Goal: Information Seeking & Learning: Learn about a topic

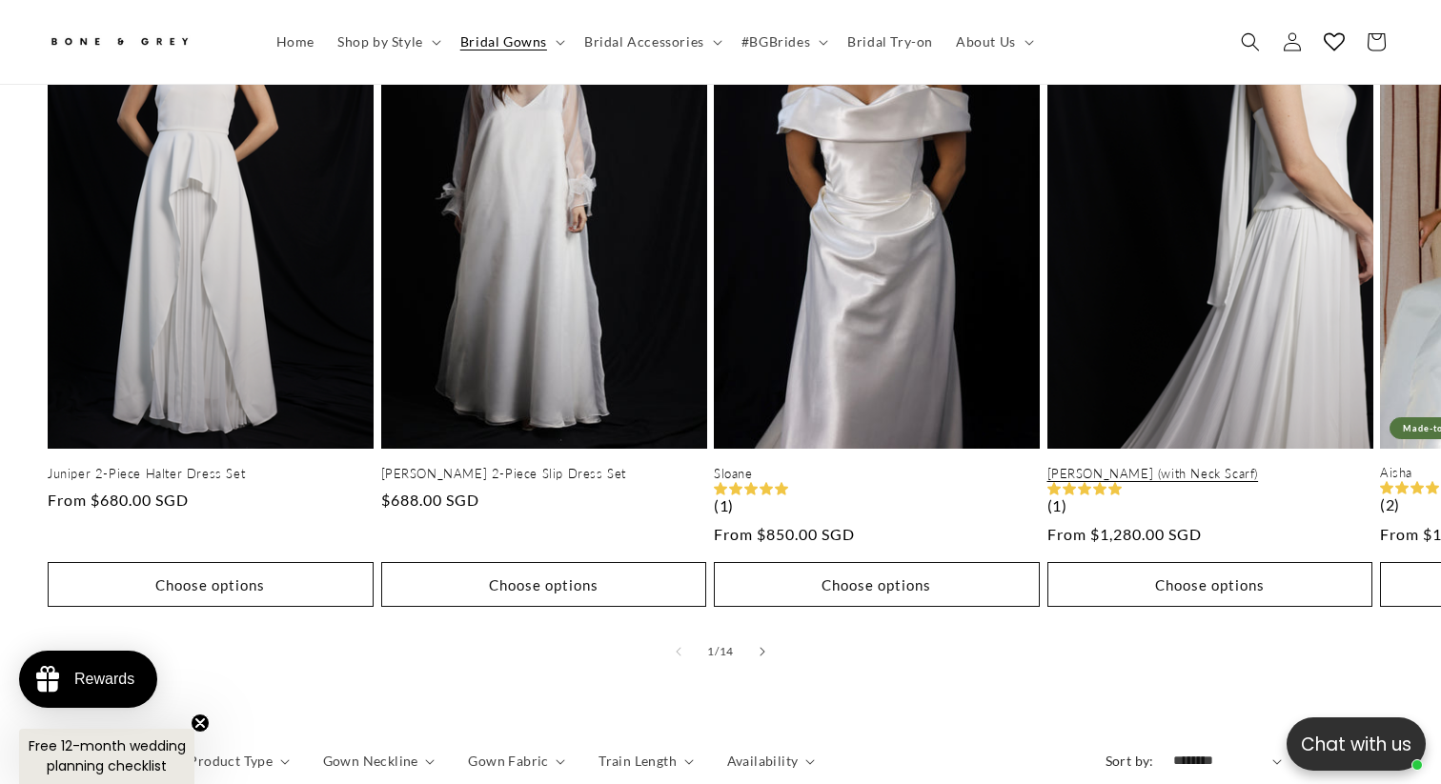
scroll to position [1030, 0]
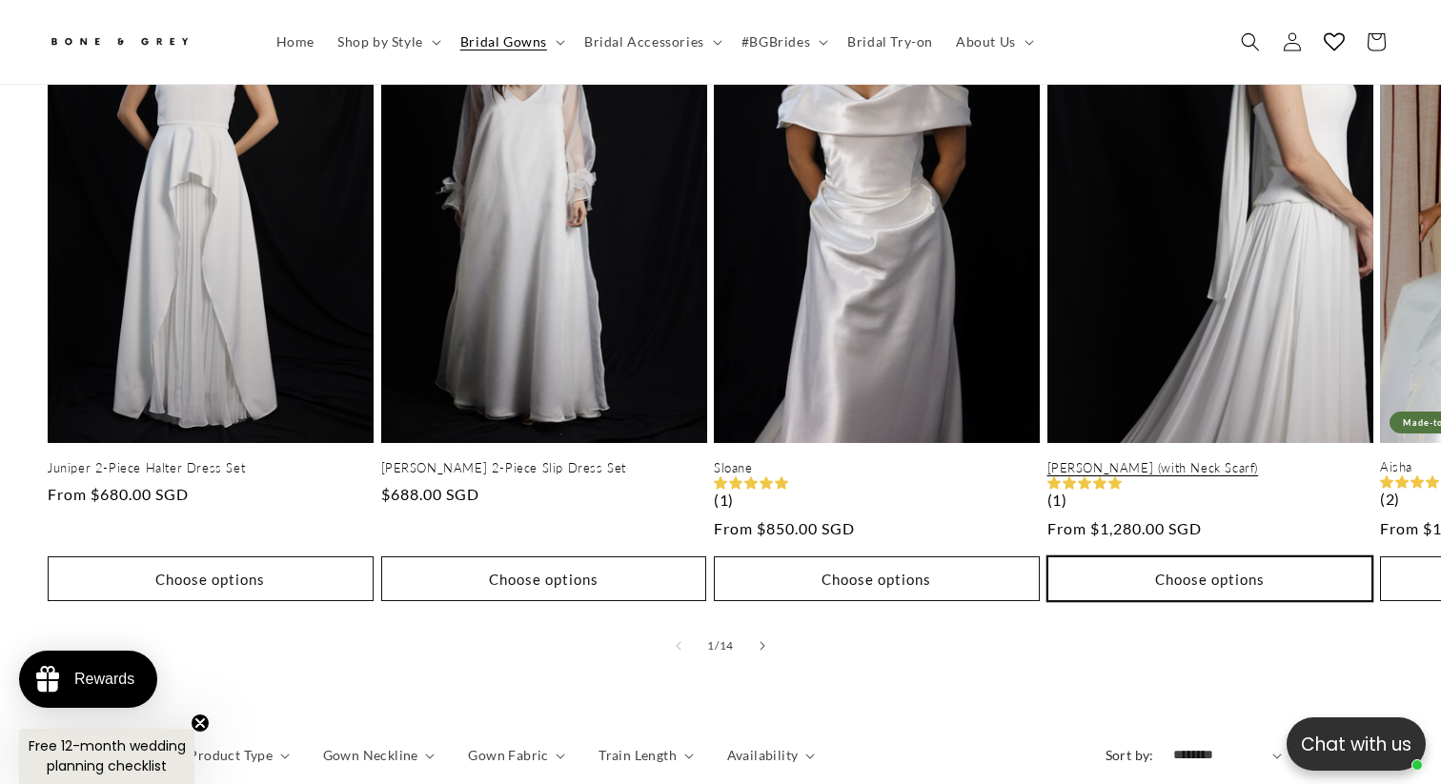
click at [1202, 556] on button "Choose options" at bounding box center [1210, 578] width 326 height 45
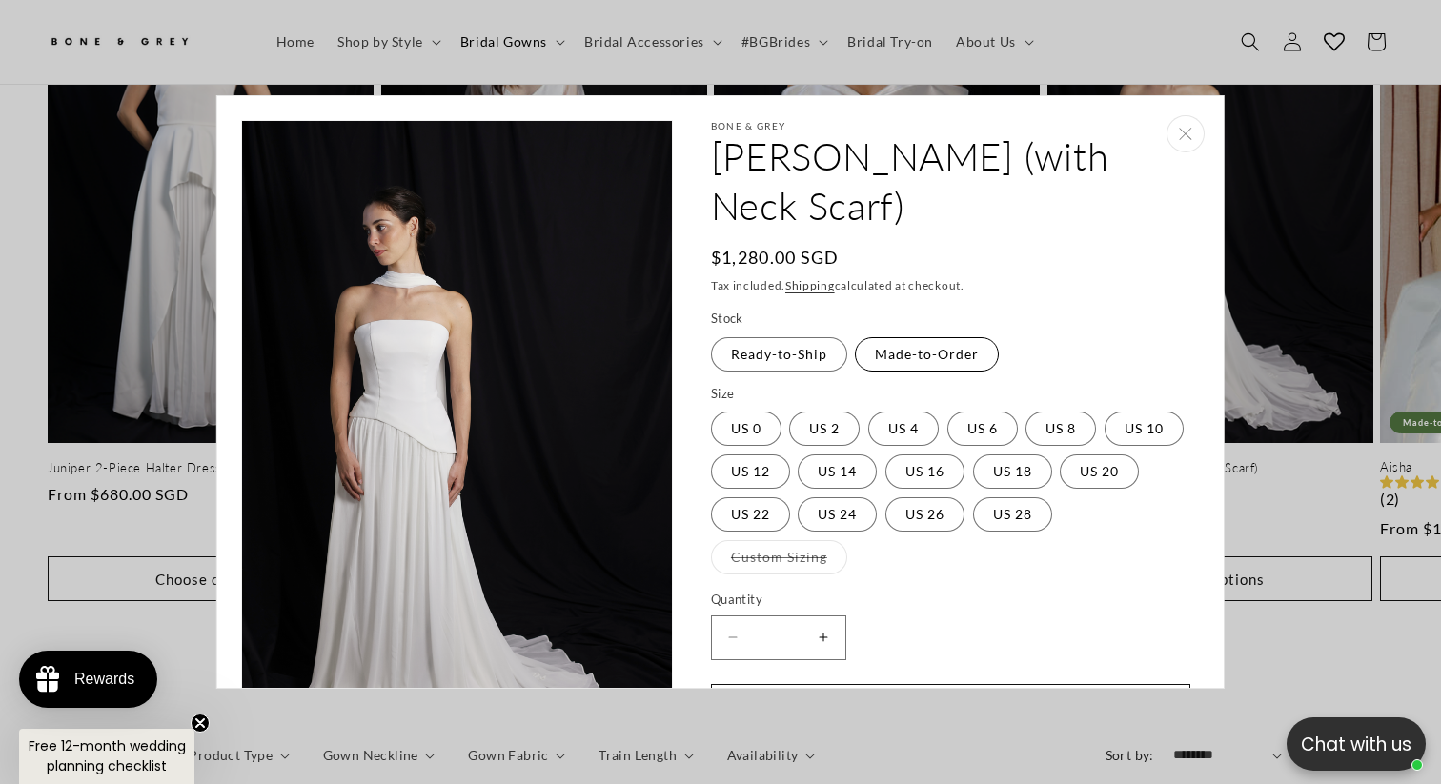
scroll to position [0, 980]
click at [931, 337] on label "Made-to-Order Variant sold out or unavailable" at bounding box center [927, 354] width 144 height 34
click at [825, 337] on label "Ready-to-Ship Variant sold out or unavailable" at bounding box center [779, 354] width 136 height 34
click at [794, 540] on label "Custom Sizing Variant sold out or unavailable" at bounding box center [779, 557] width 136 height 34
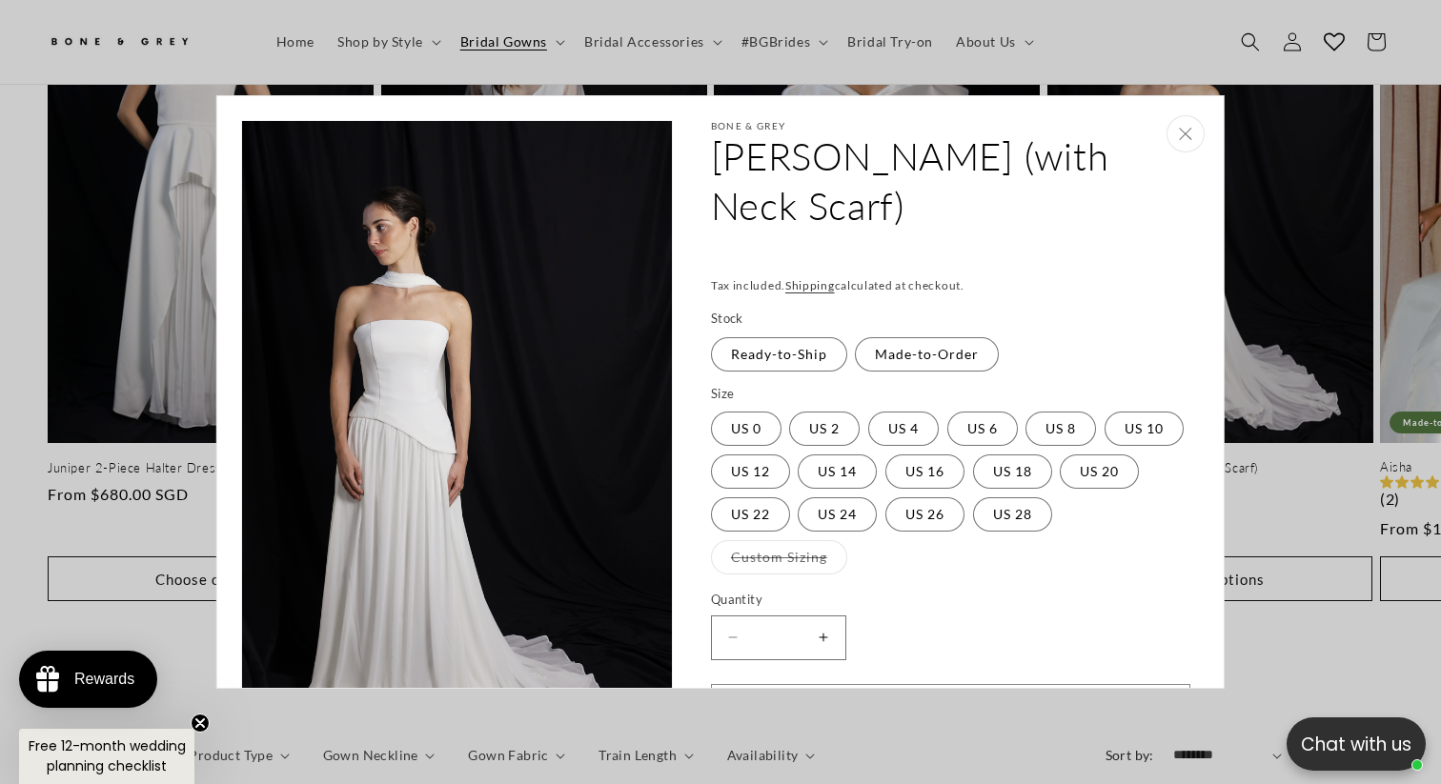
click at [1180, 134] on icon "Close" at bounding box center [1185, 134] width 13 height 12
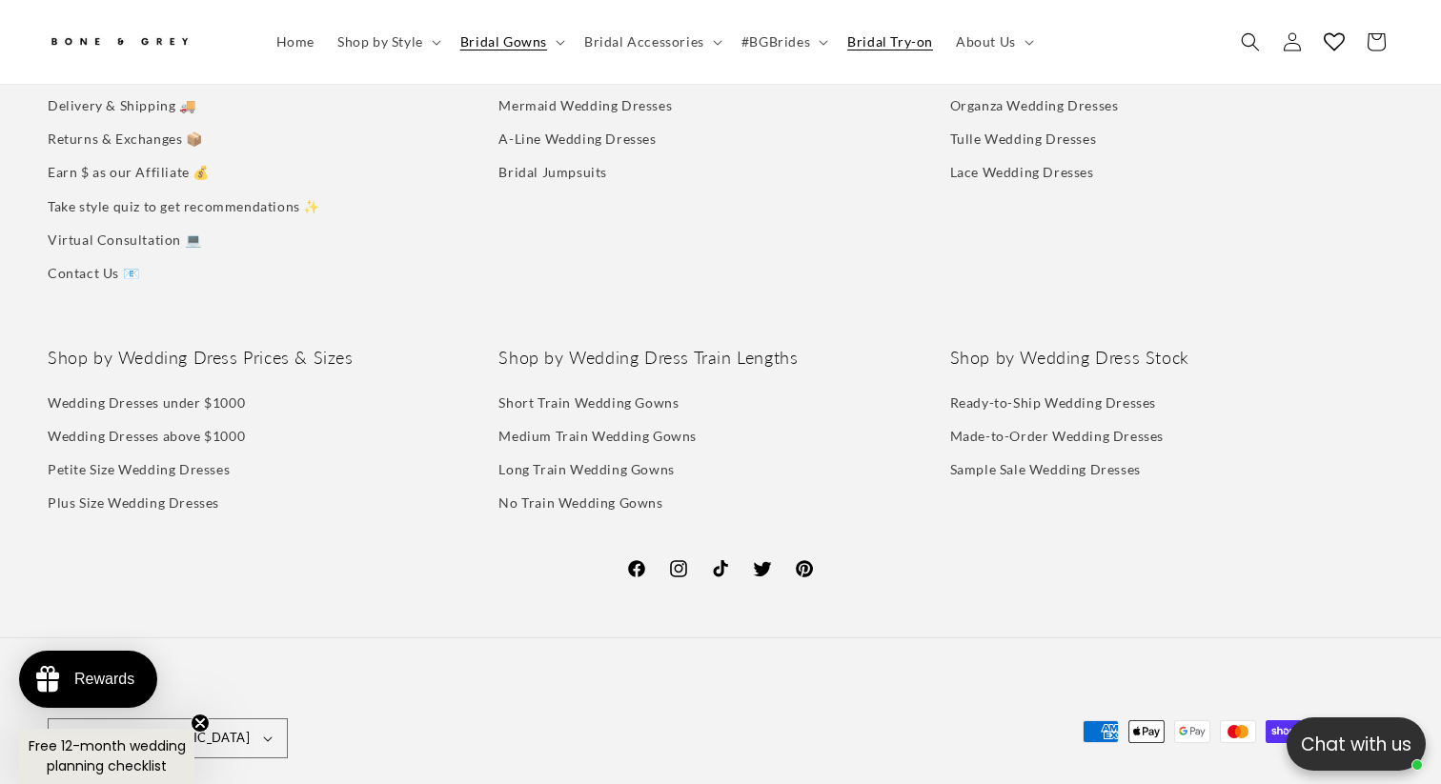
scroll to position [0, 491]
click at [860, 37] on span "Bridal Try-on" at bounding box center [890, 41] width 86 height 17
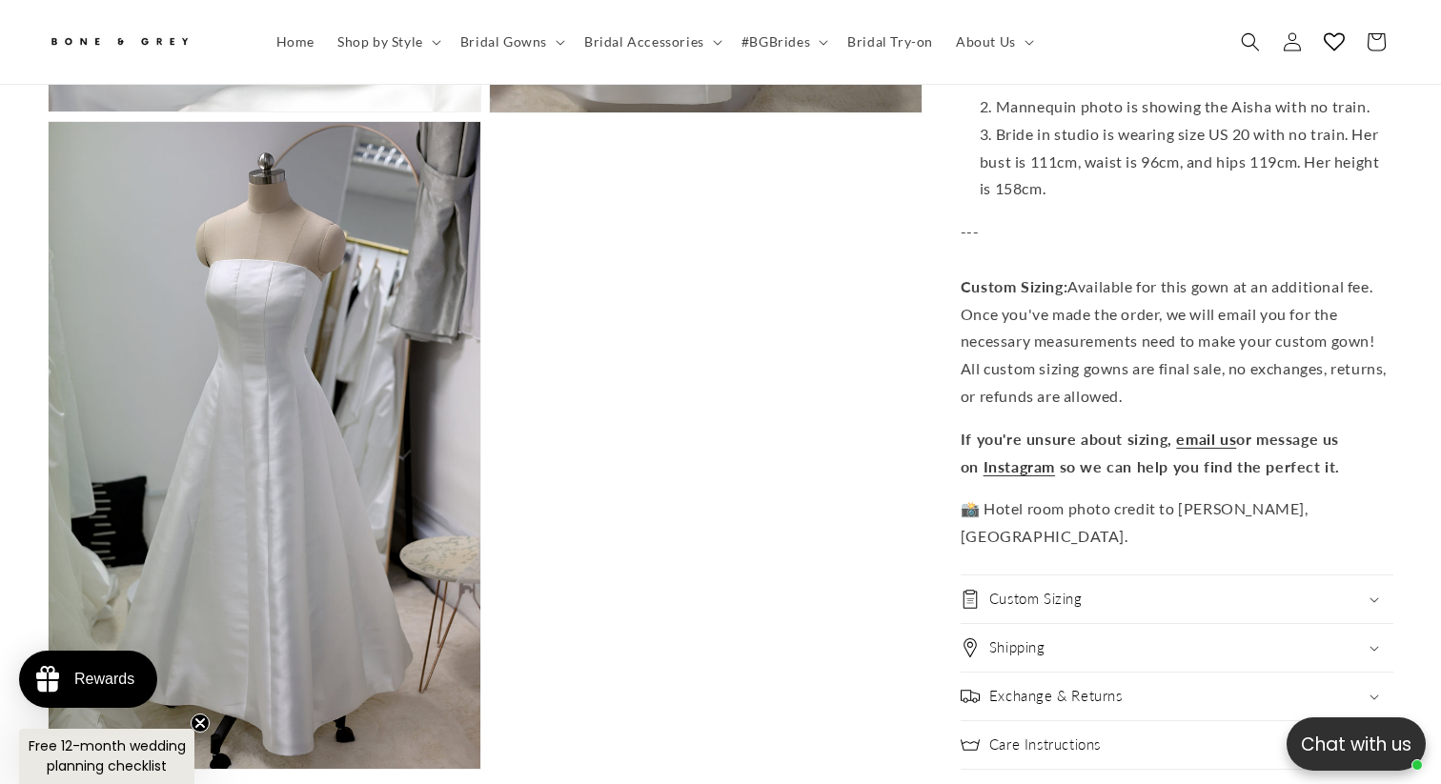
scroll to position [0, 980]
click at [1043, 590] on h2 "Custom Sizing" at bounding box center [1035, 599] width 93 height 19
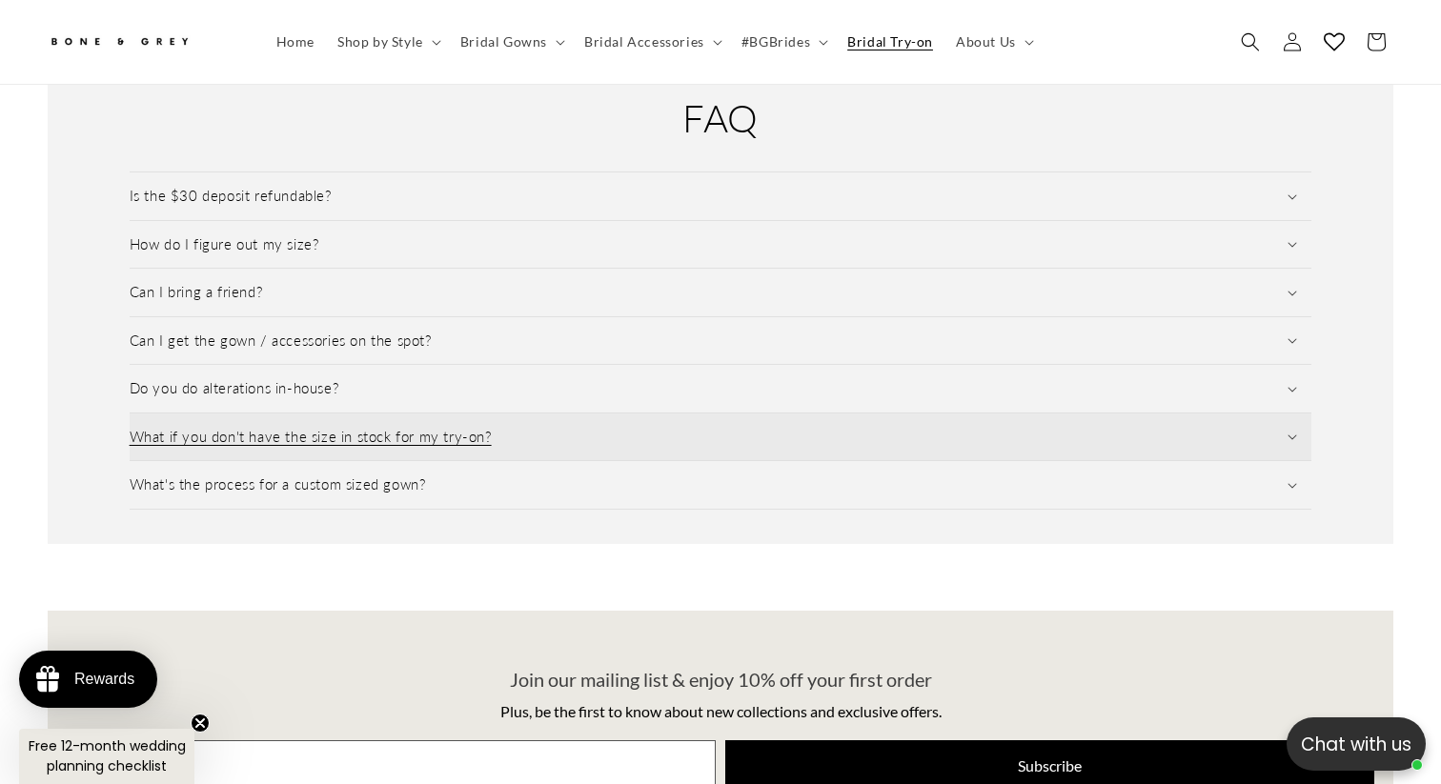
scroll to position [0, 491]
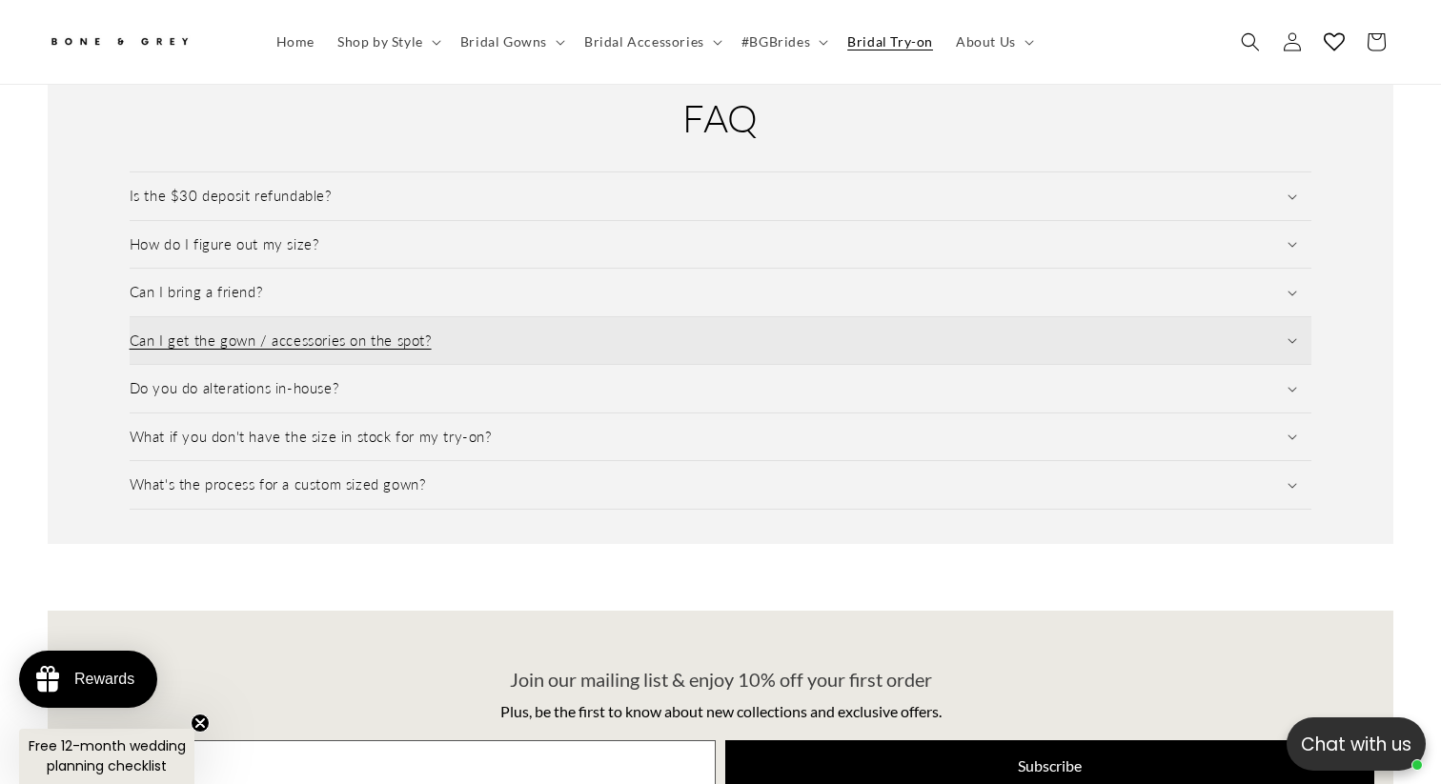
click at [400, 317] on summary "Can I get the gown / accessories on the spot?" at bounding box center [721, 341] width 1182 height 48
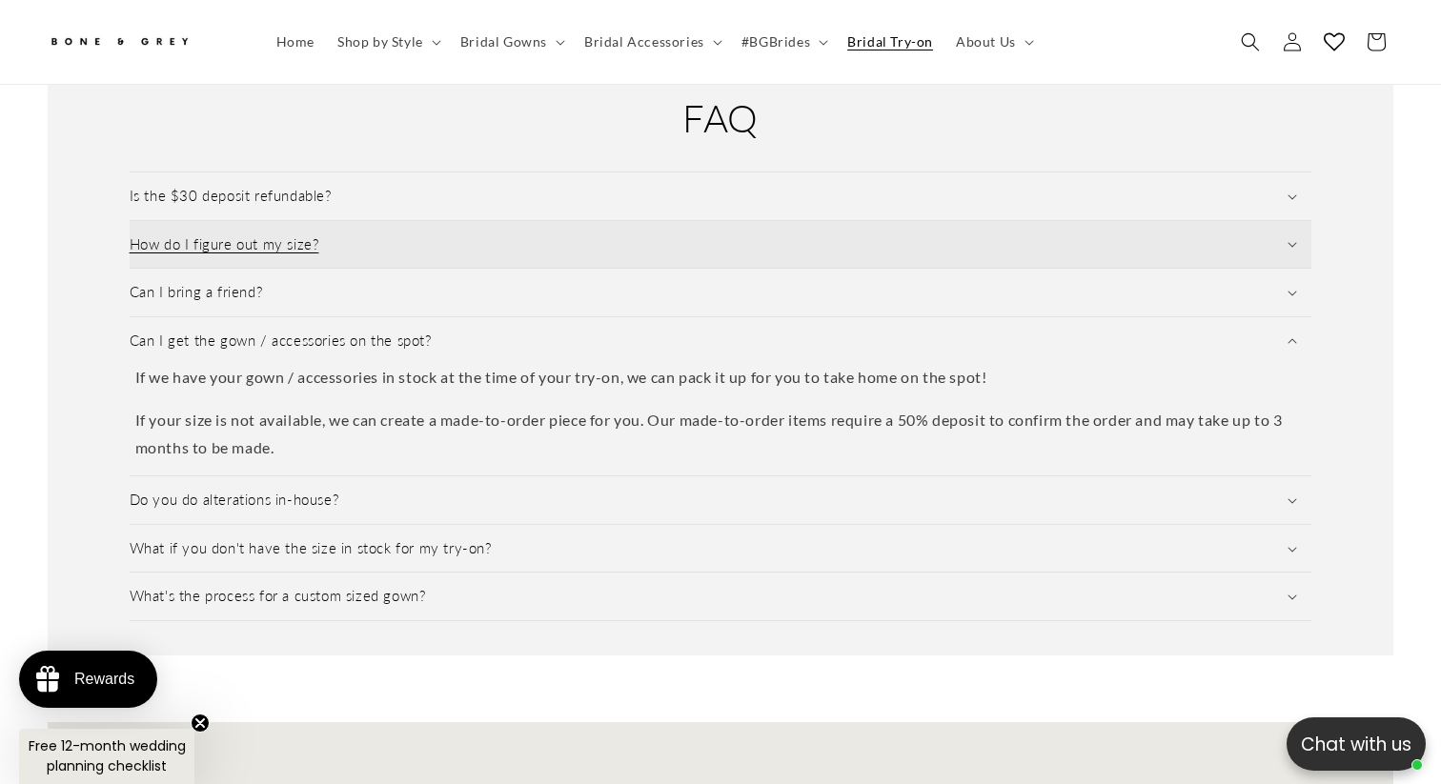
scroll to position [0, 980]
click at [416, 221] on summary "How do I figure out my size?" at bounding box center [721, 245] width 1182 height 48
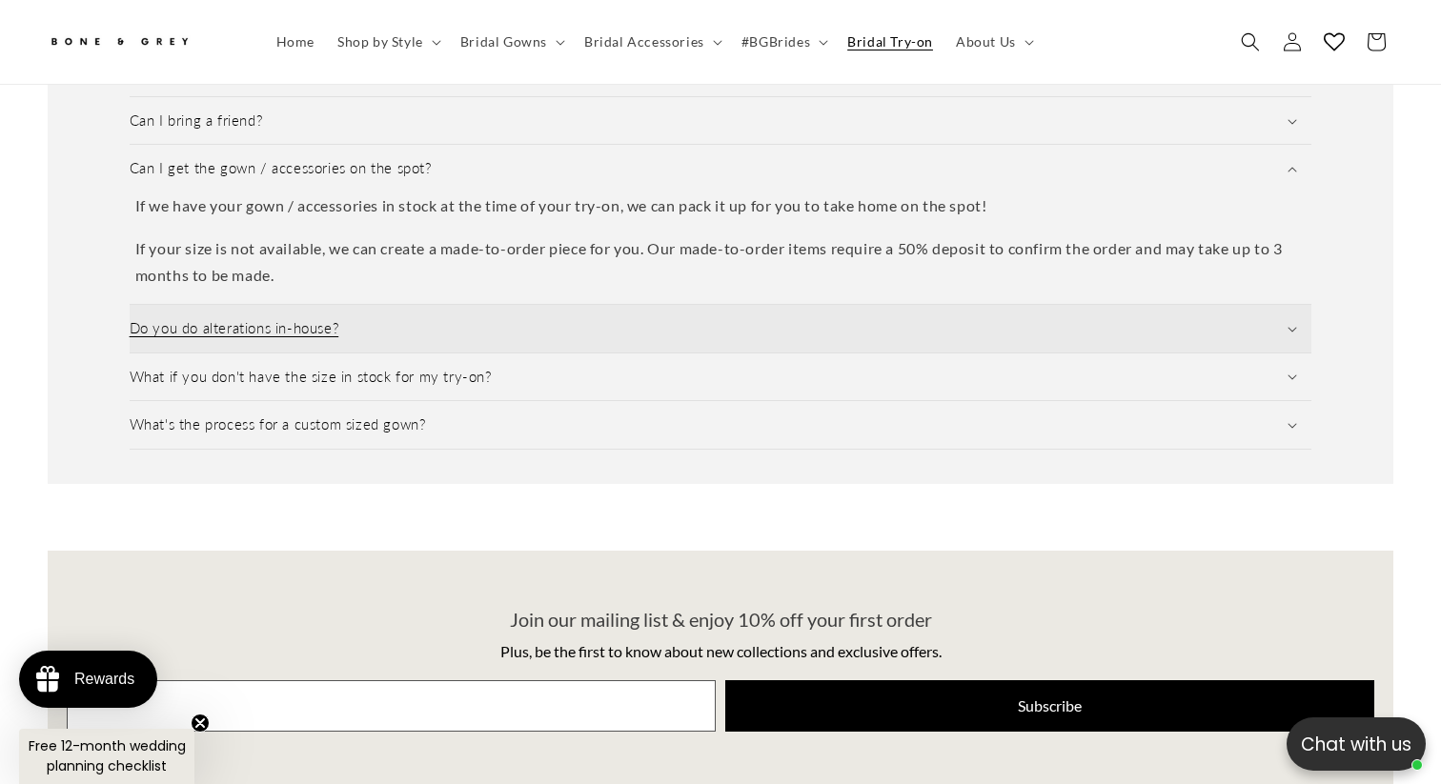
click at [444, 305] on summary "Do you do alterations in-house?" at bounding box center [721, 329] width 1182 height 48
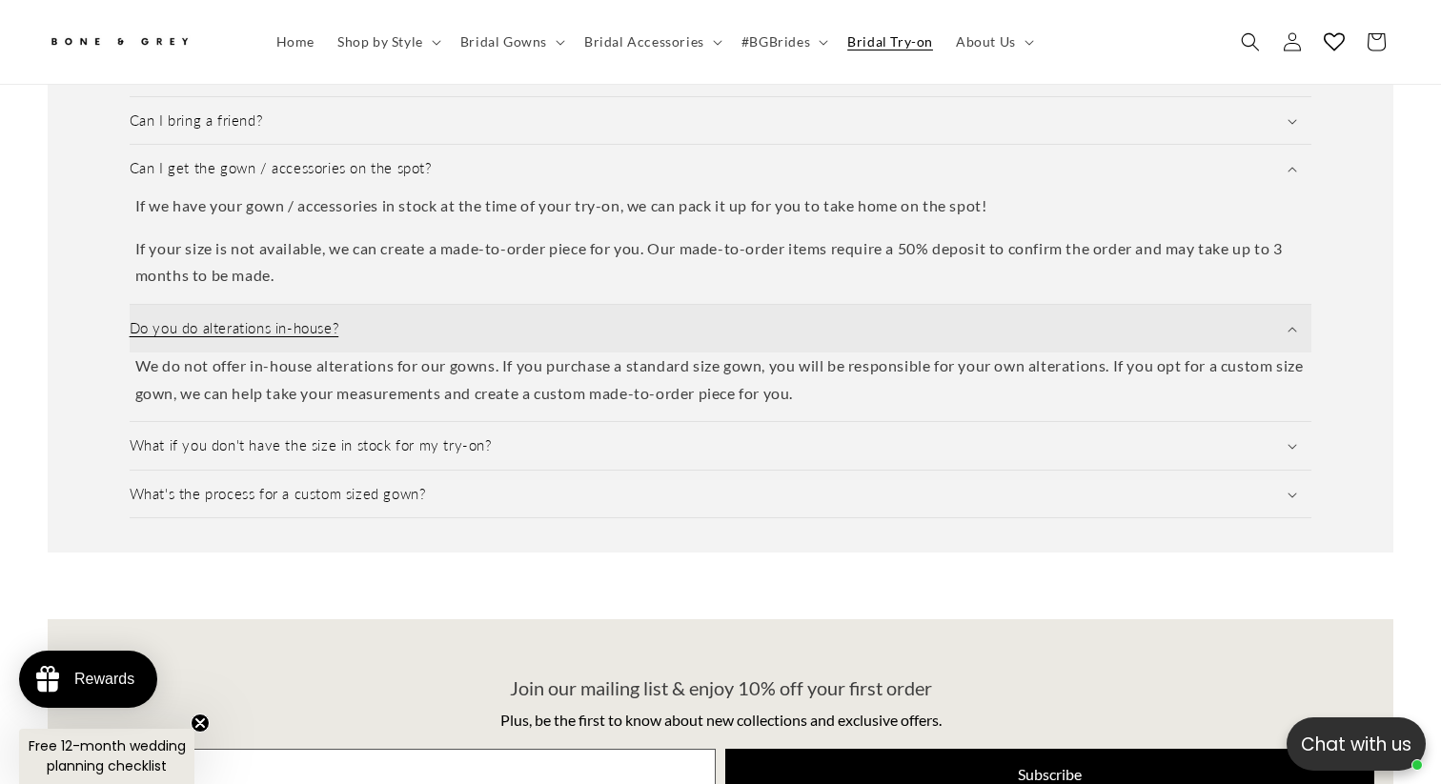
scroll to position [0, 0]
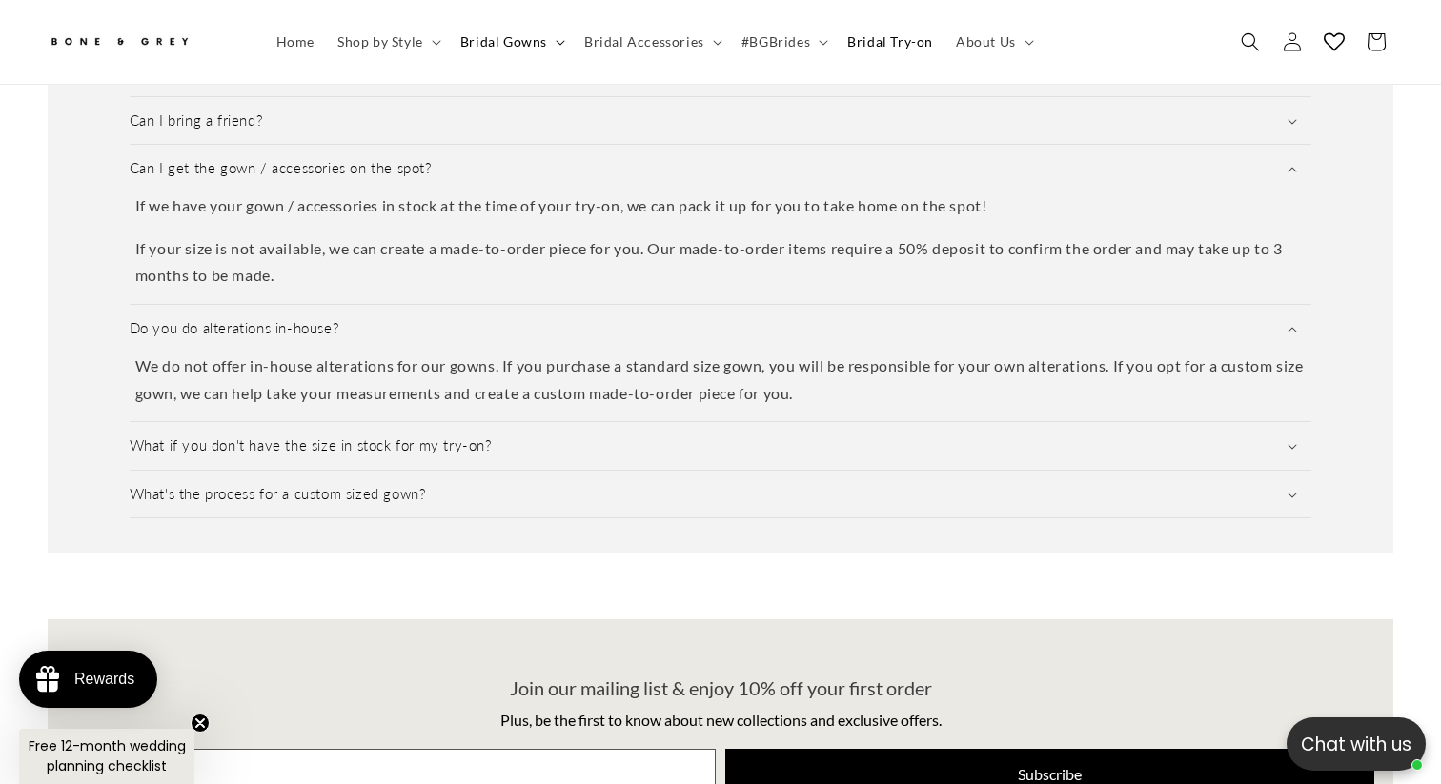
click at [556, 40] on icon at bounding box center [560, 42] width 9 height 5
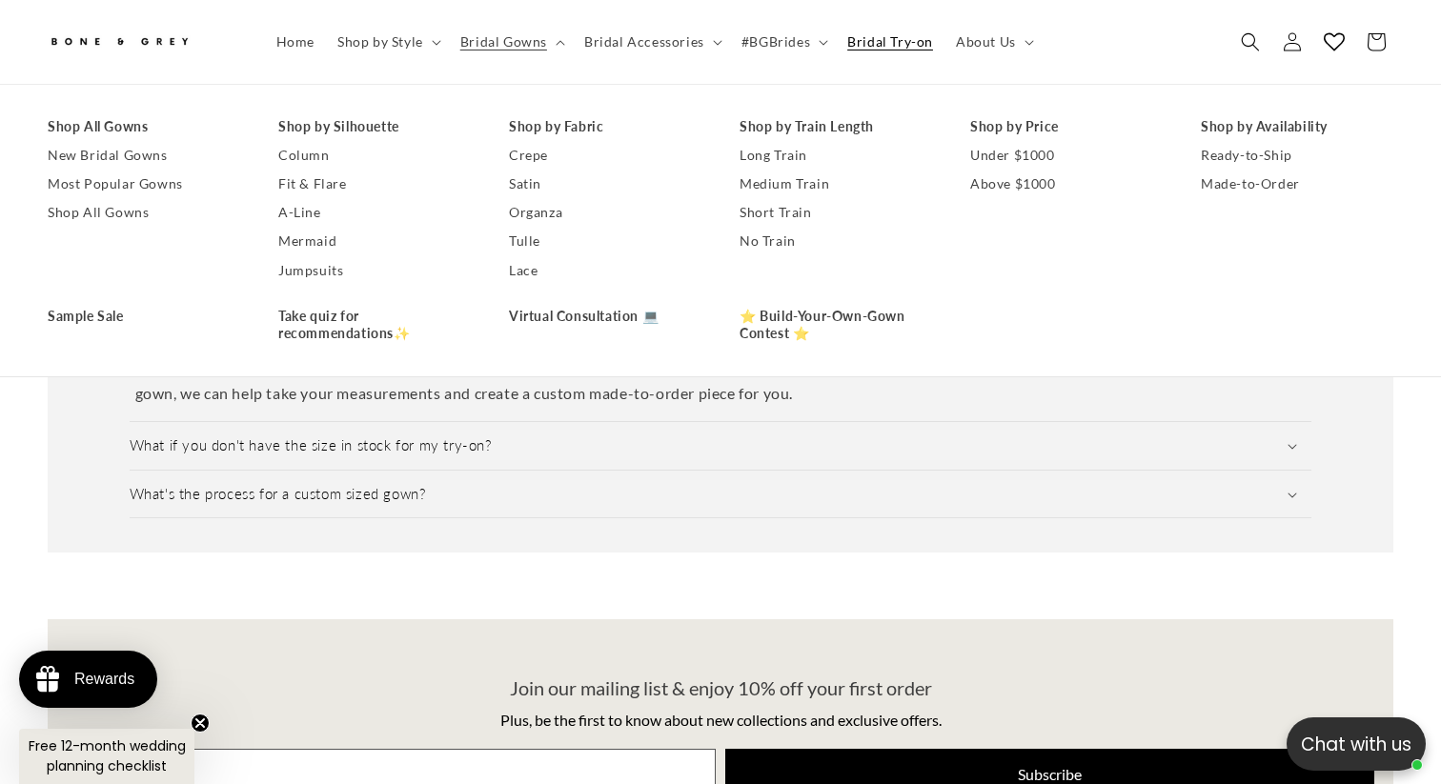
scroll to position [0, 980]
